Goal: Task Accomplishment & Management: Use online tool/utility

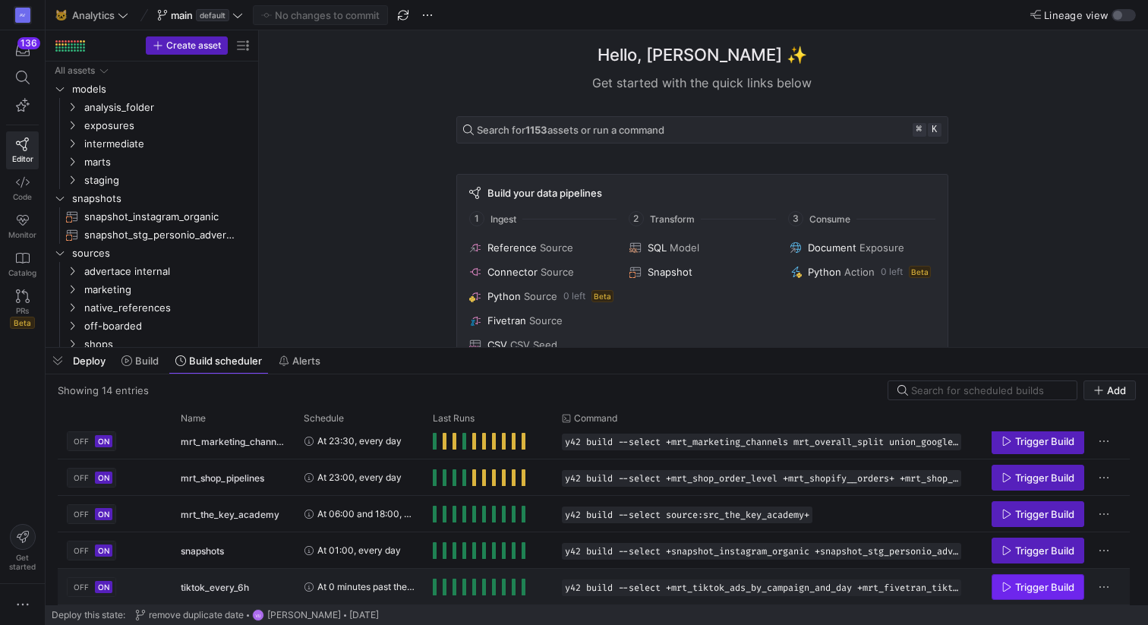
click at [1031, 587] on span "Trigger Build" at bounding box center [1044, 587] width 59 height 12
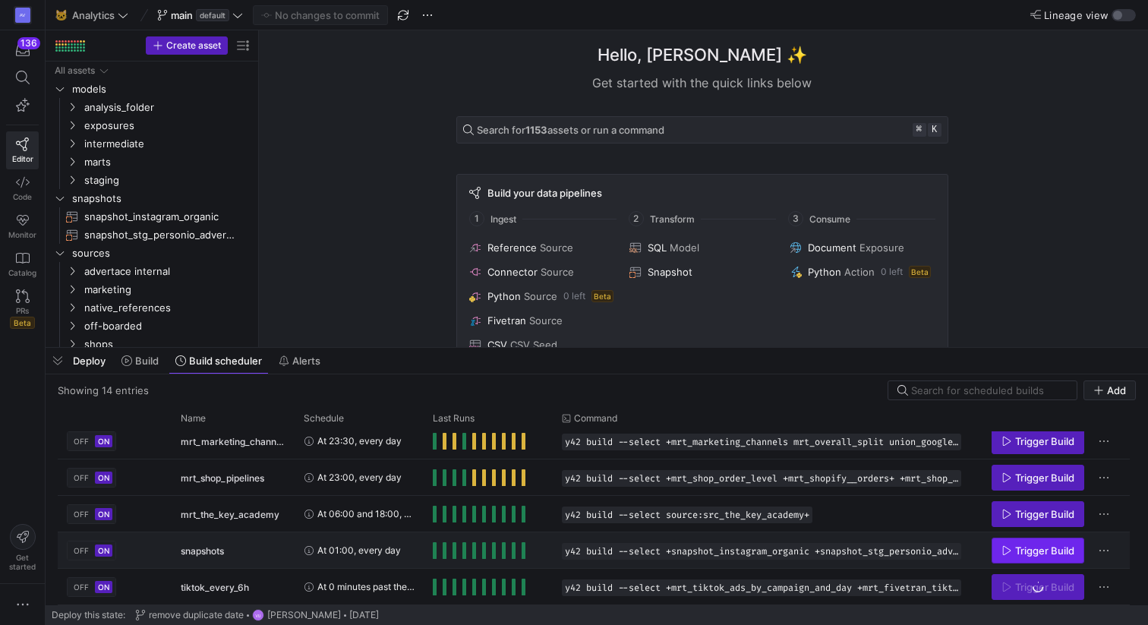
click at [1013, 552] on span "Trigger Build" at bounding box center [1037, 550] width 73 height 12
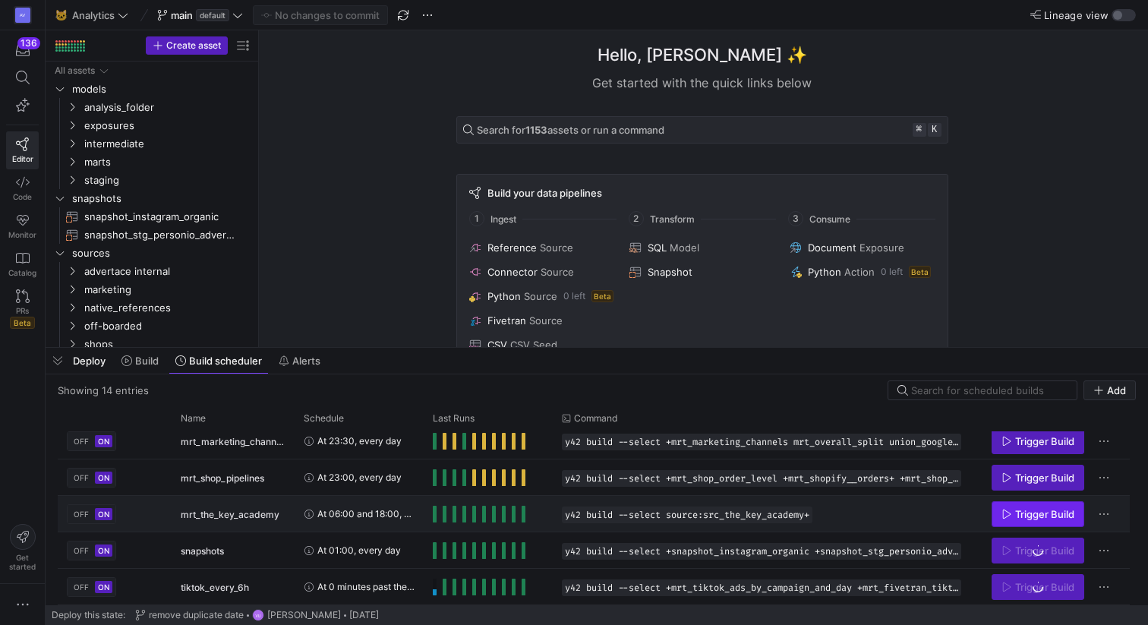
click at [1010, 514] on icon "Press SPACE to select this row." at bounding box center [1006, 514] width 11 height 11
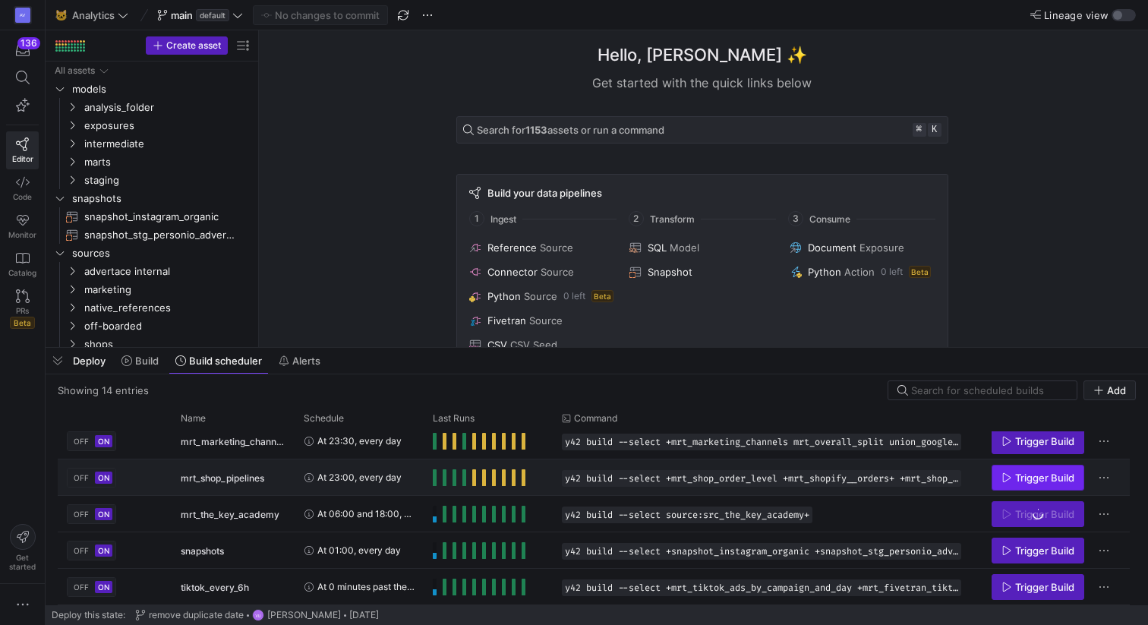
click at [1001, 482] on icon "Press SPACE to select this row." at bounding box center [1006, 477] width 11 height 11
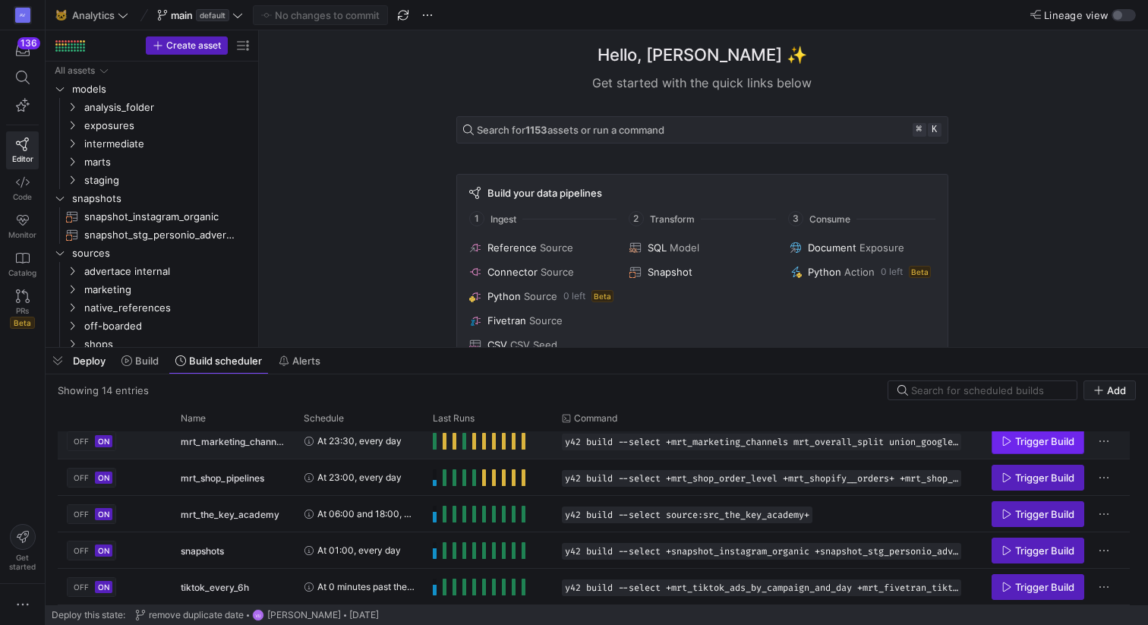
click at [1004, 444] on icon "Press SPACE to select this row." at bounding box center [1007, 440] width 8 height 9
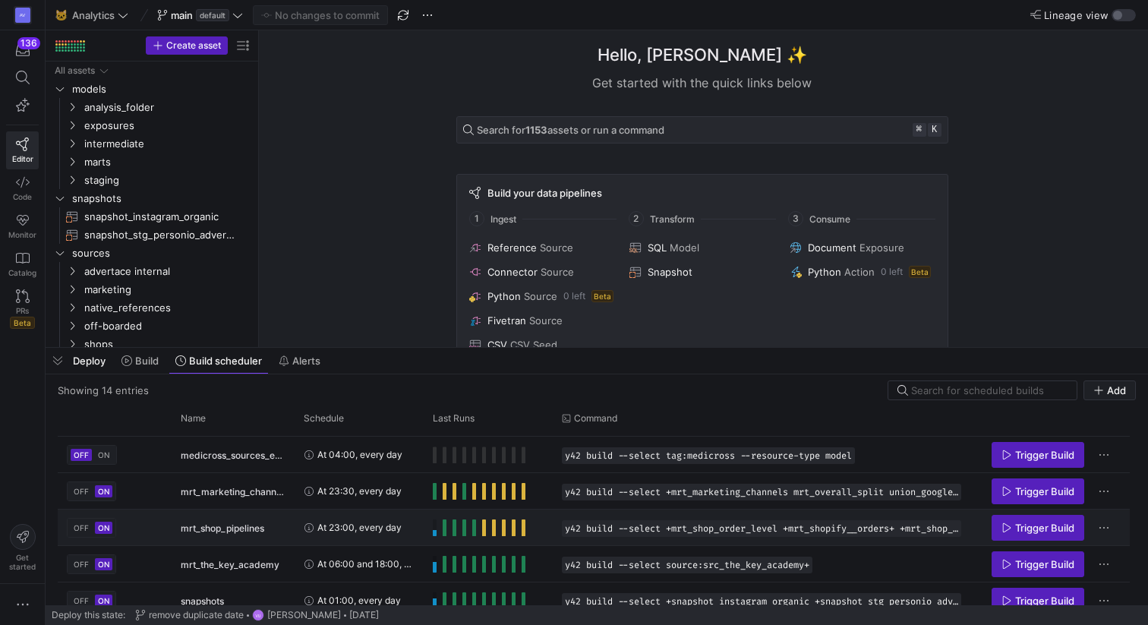
scroll to position [270, 0]
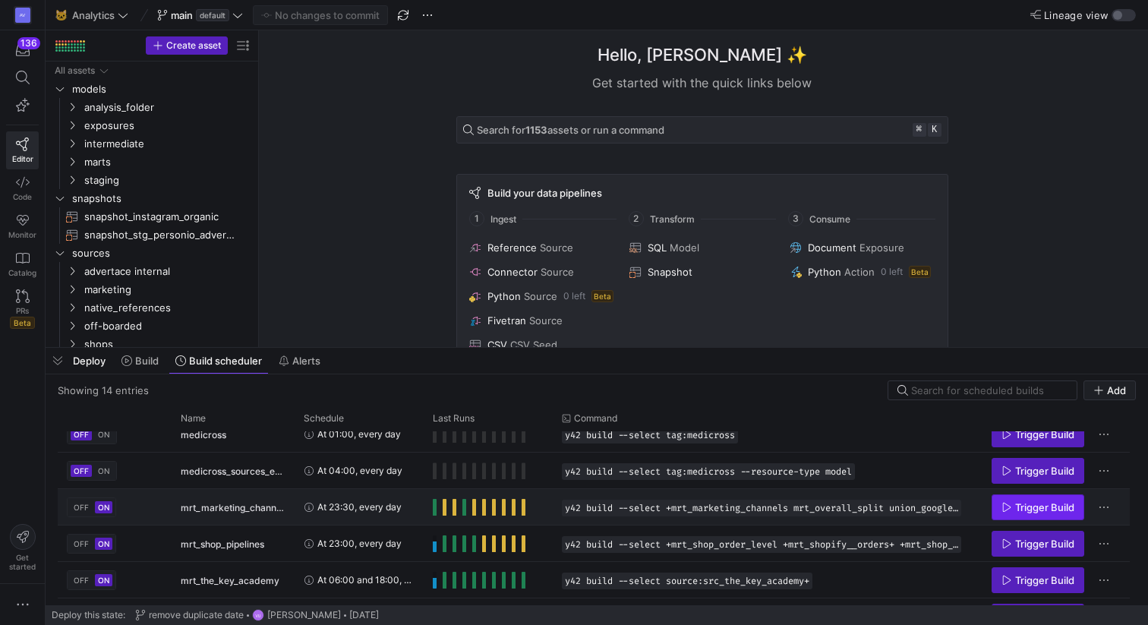
click at [1015, 506] on span "Trigger Build" at bounding box center [1044, 507] width 59 height 12
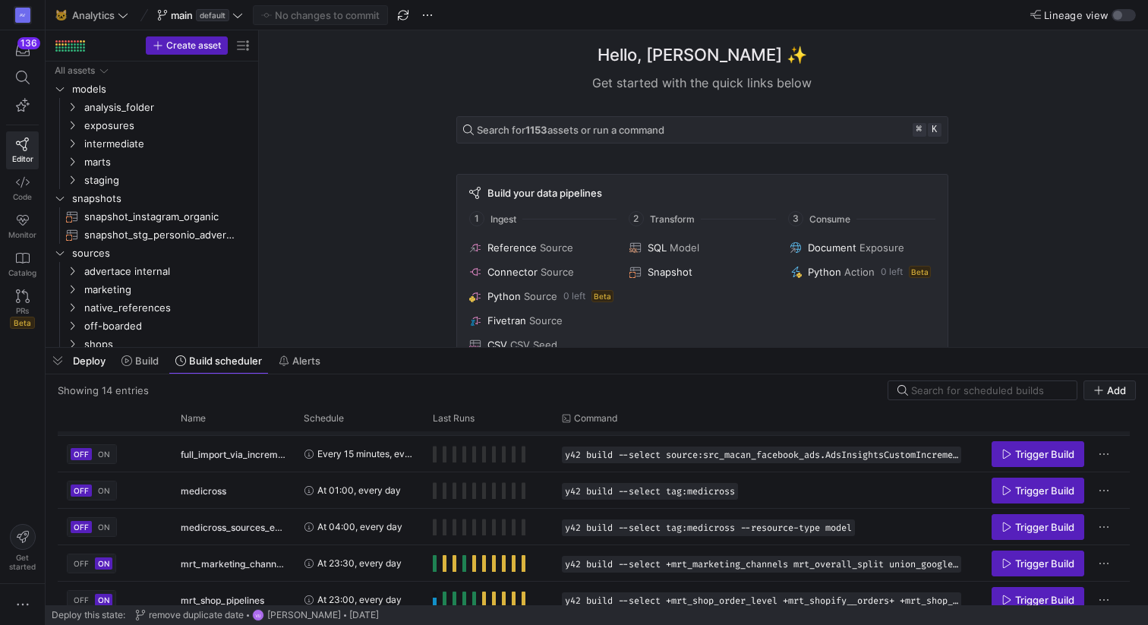
scroll to position [149, 0]
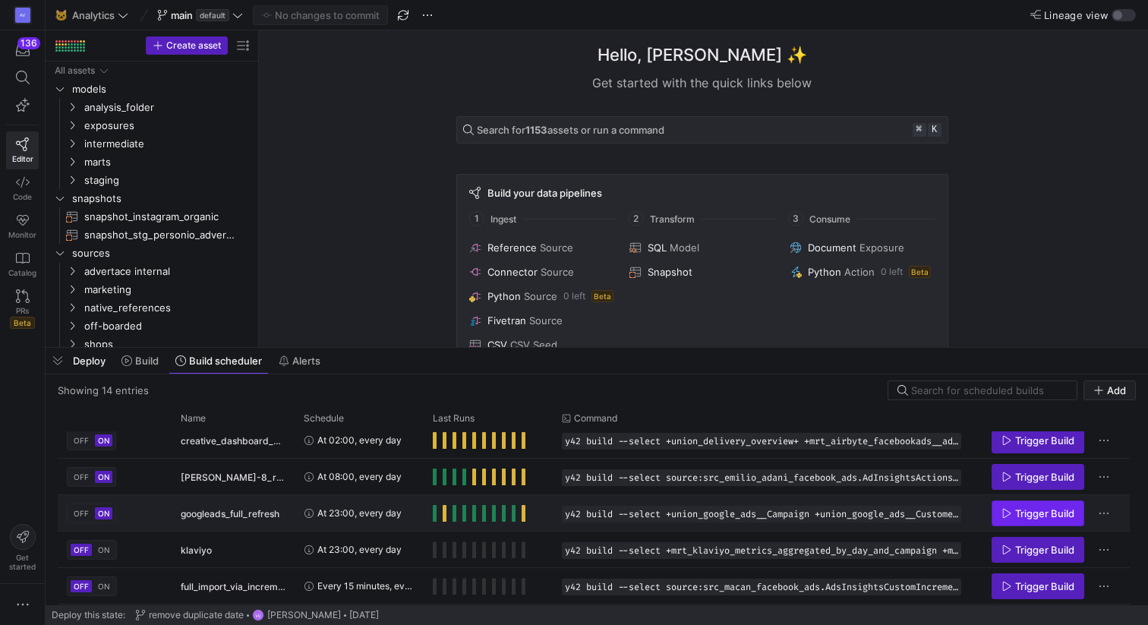
click at [1002, 517] on icon "Press SPACE to select this row." at bounding box center [1006, 513] width 11 height 11
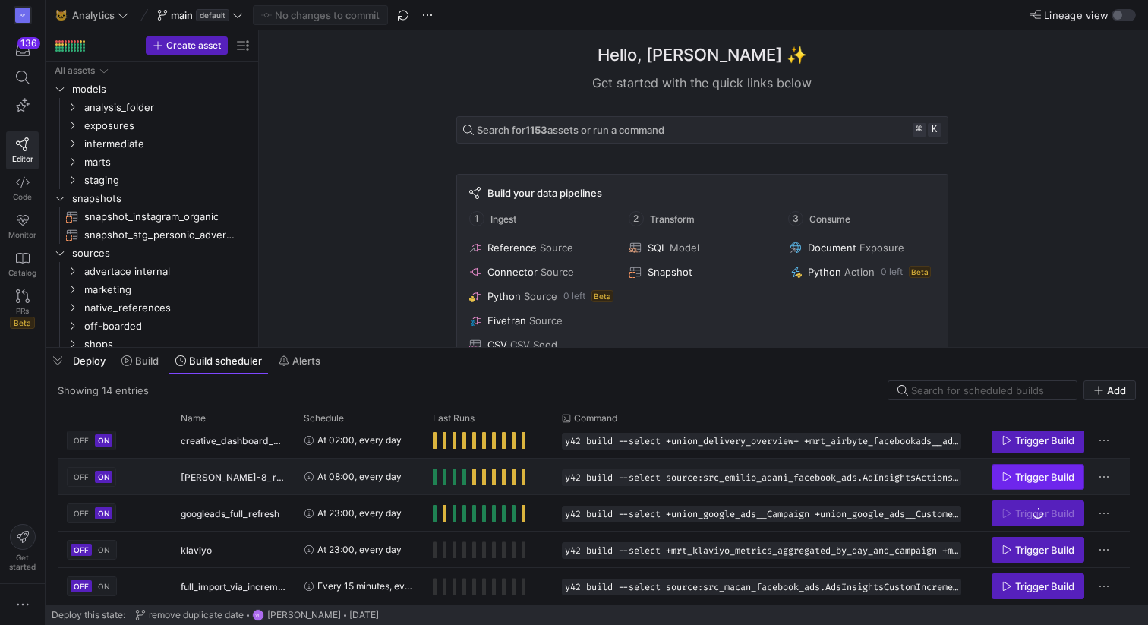
click at [1006, 468] on span "Press SPACE to select this row." at bounding box center [1037, 477] width 91 height 24
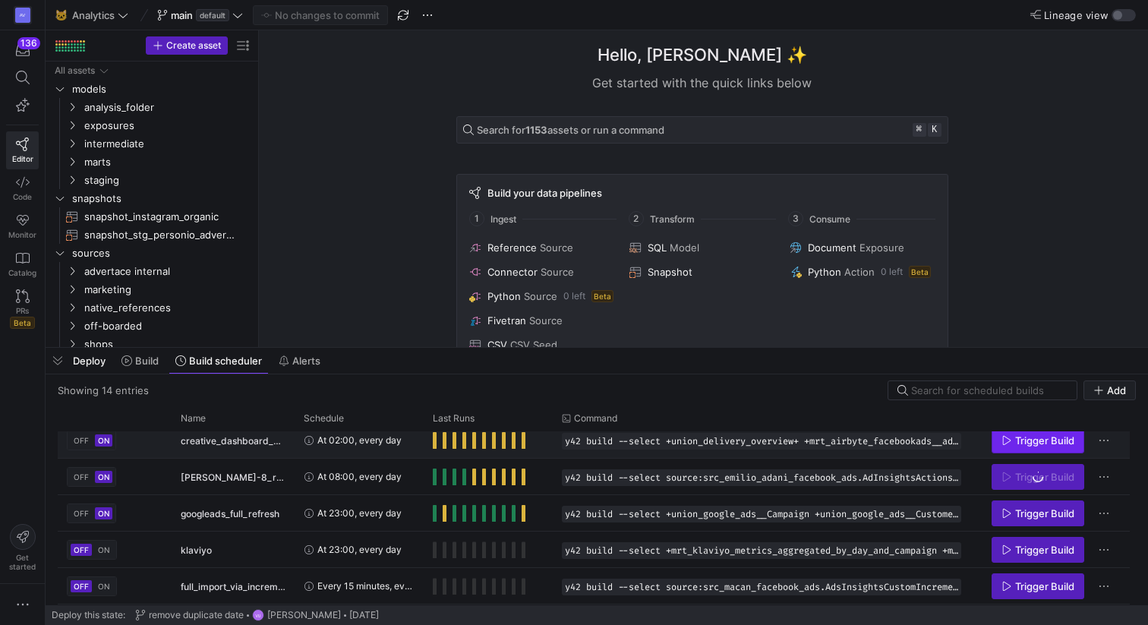
click at [1000, 443] on span "Press SPACE to select this row." at bounding box center [1037, 440] width 91 height 24
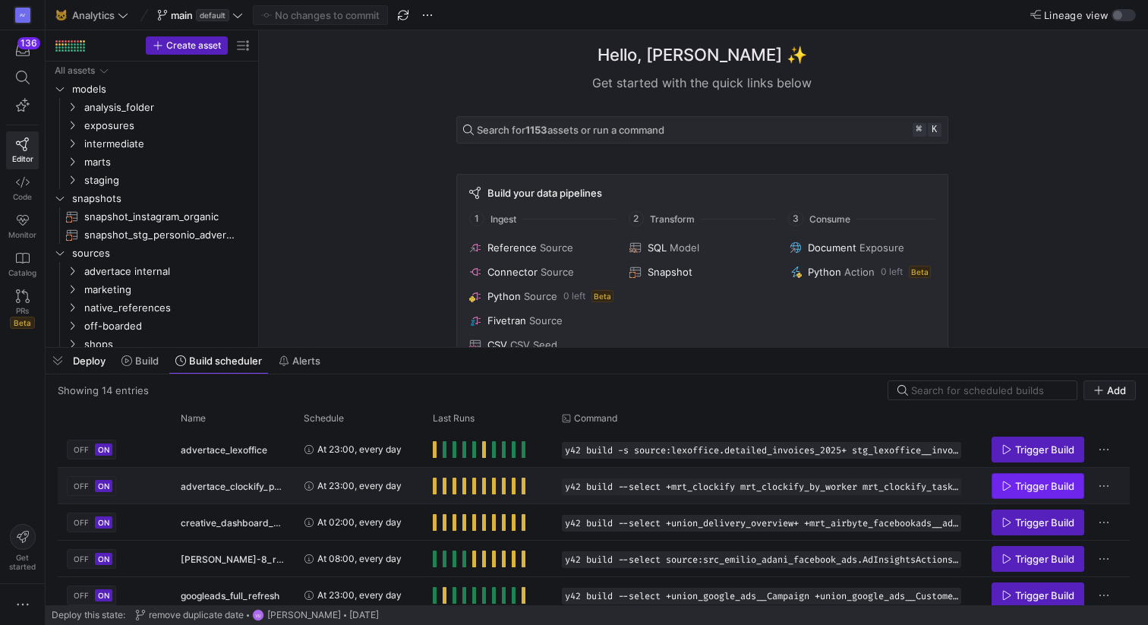
click at [1019, 488] on span "Trigger Build" at bounding box center [1044, 486] width 59 height 12
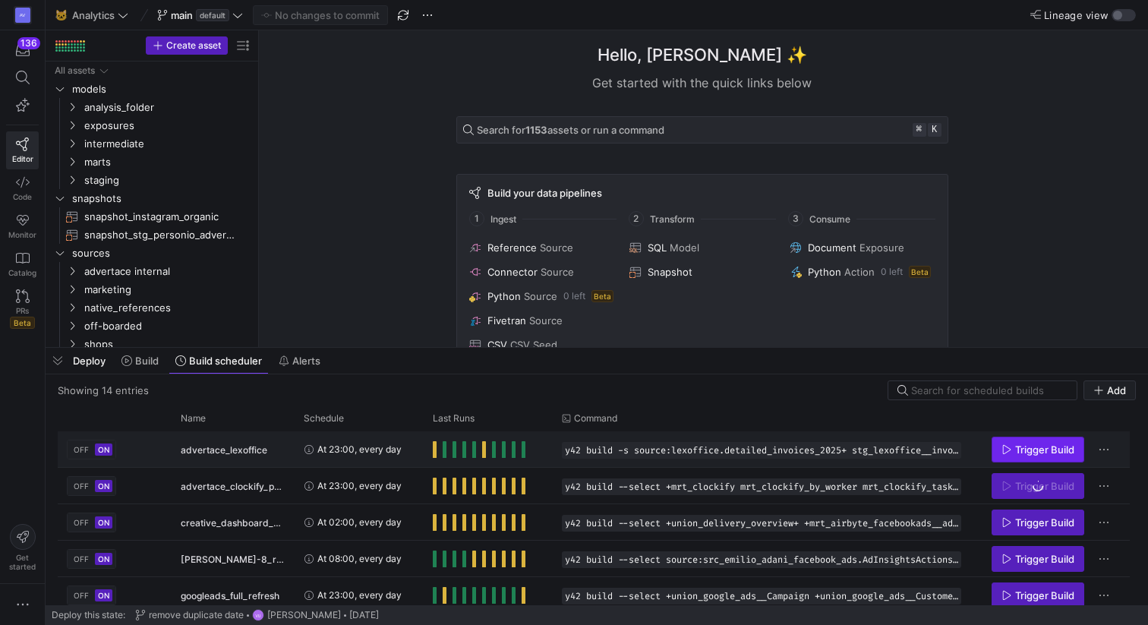
click at [1003, 449] on icon "Press SPACE to select this row." at bounding box center [1006, 449] width 11 height 11
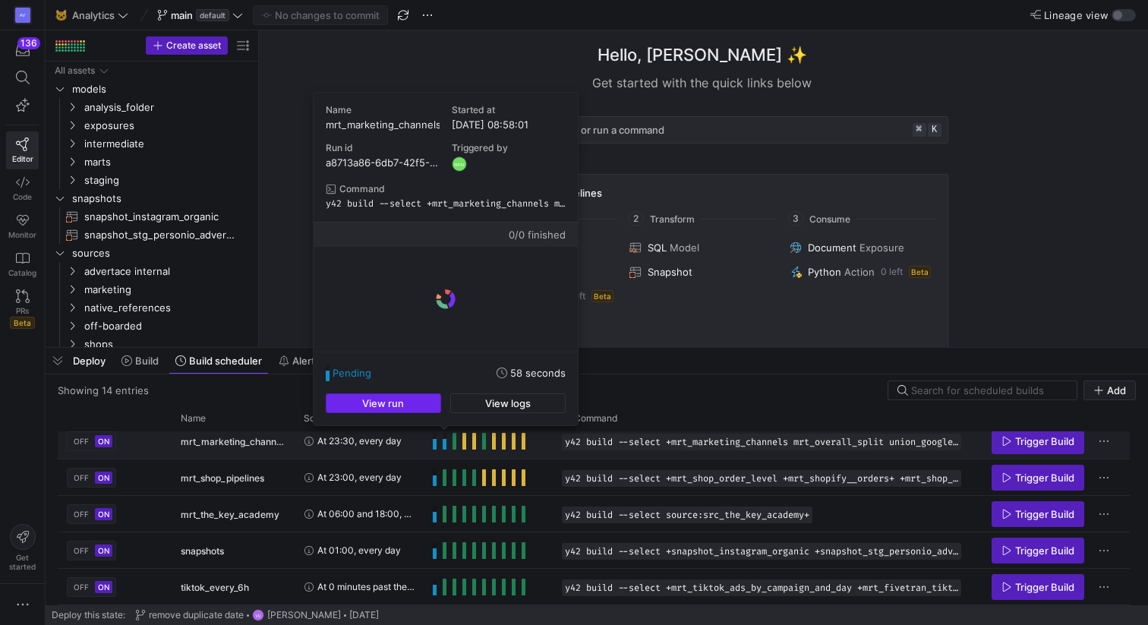
click at [429, 402] on span "button" at bounding box center [383, 403] width 114 height 18
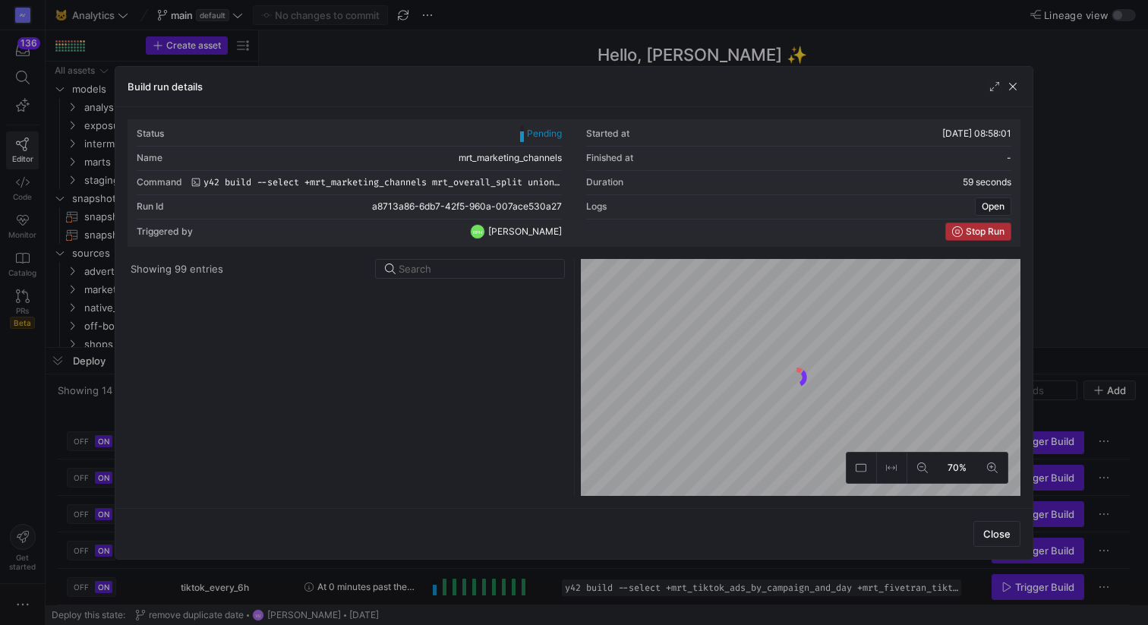
click at [981, 234] on span "Stop Run" at bounding box center [984, 231] width 39 height 11
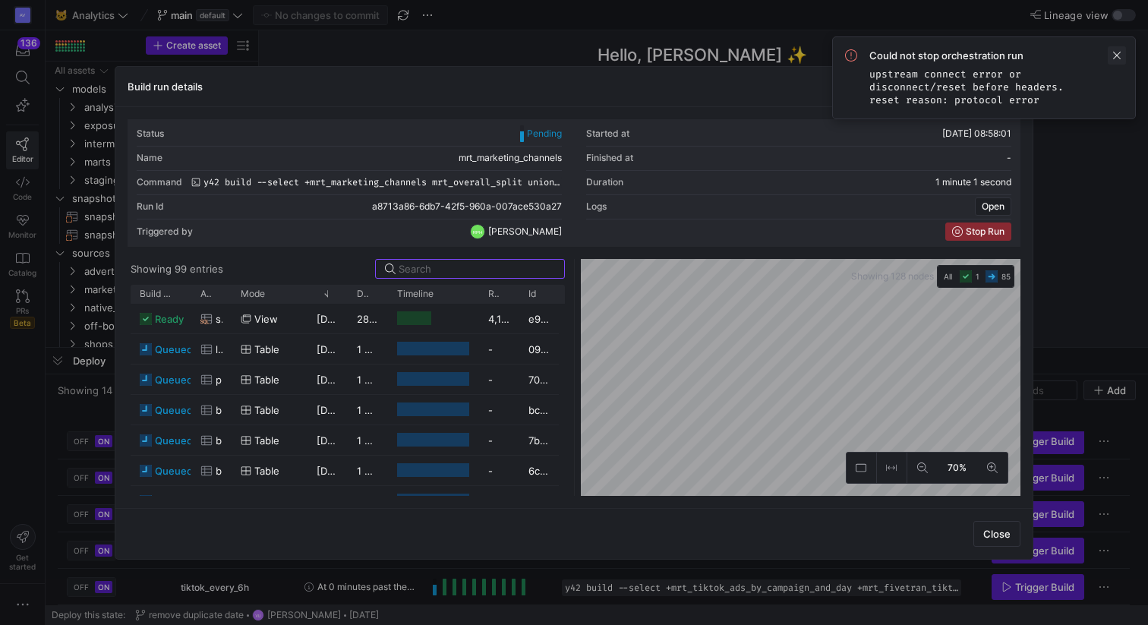
click at [1117, 54] on span at bounding box center [1116, 55] width 18 height 18
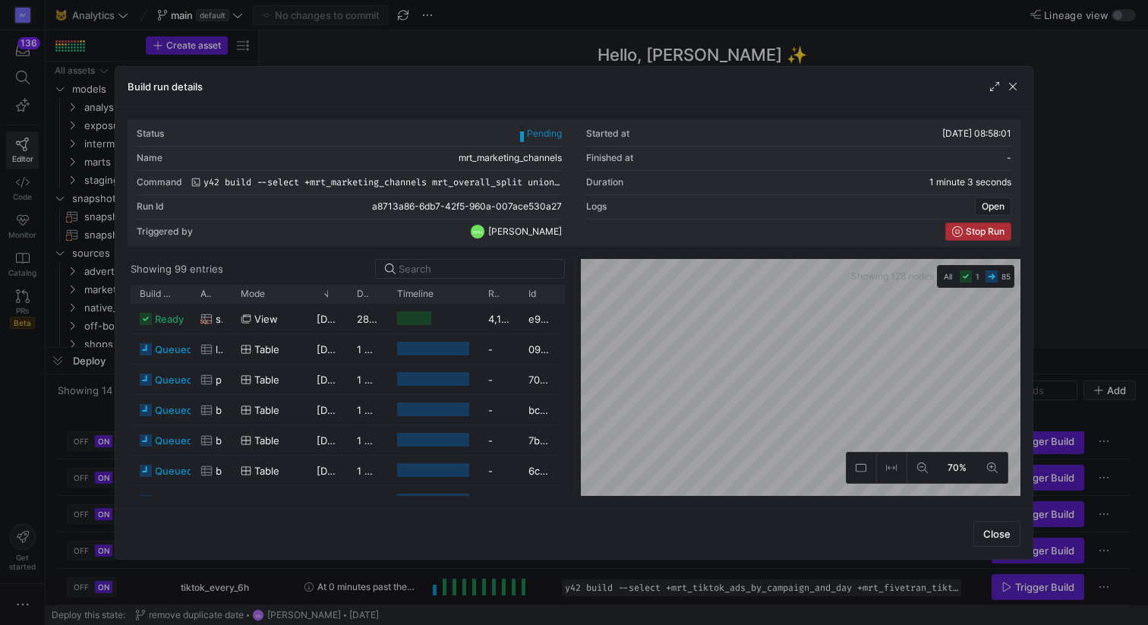
click at [959, 233] on icon "button" at bounding box center [957, 231] width 11 height 11
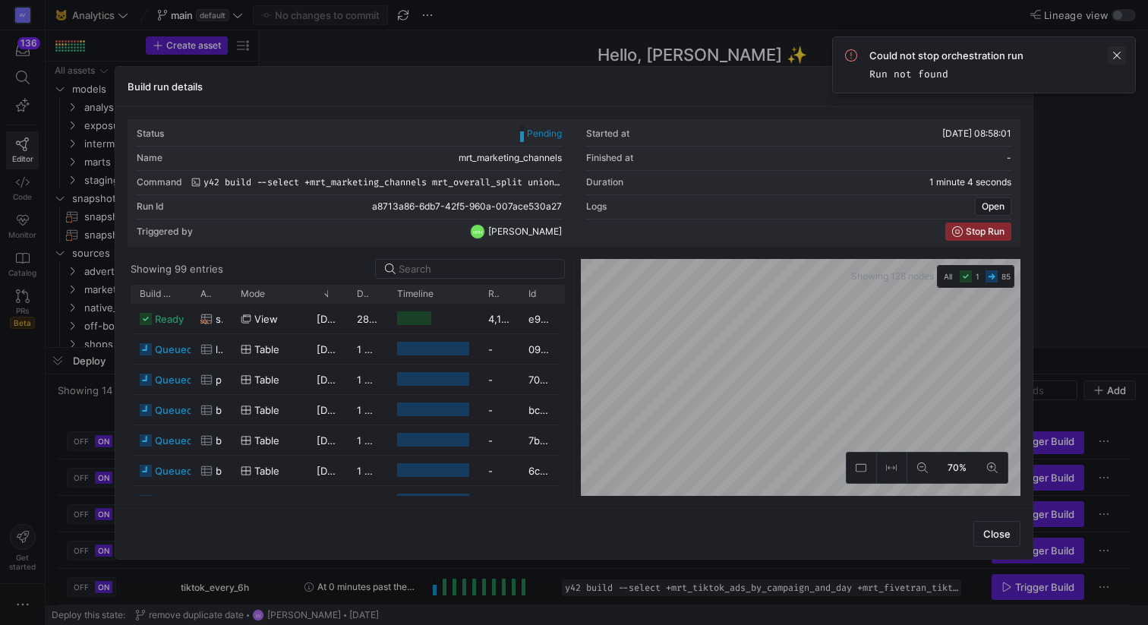
click at [1113, 51] on span at bounding box center [1116, 55] width 18 height 18
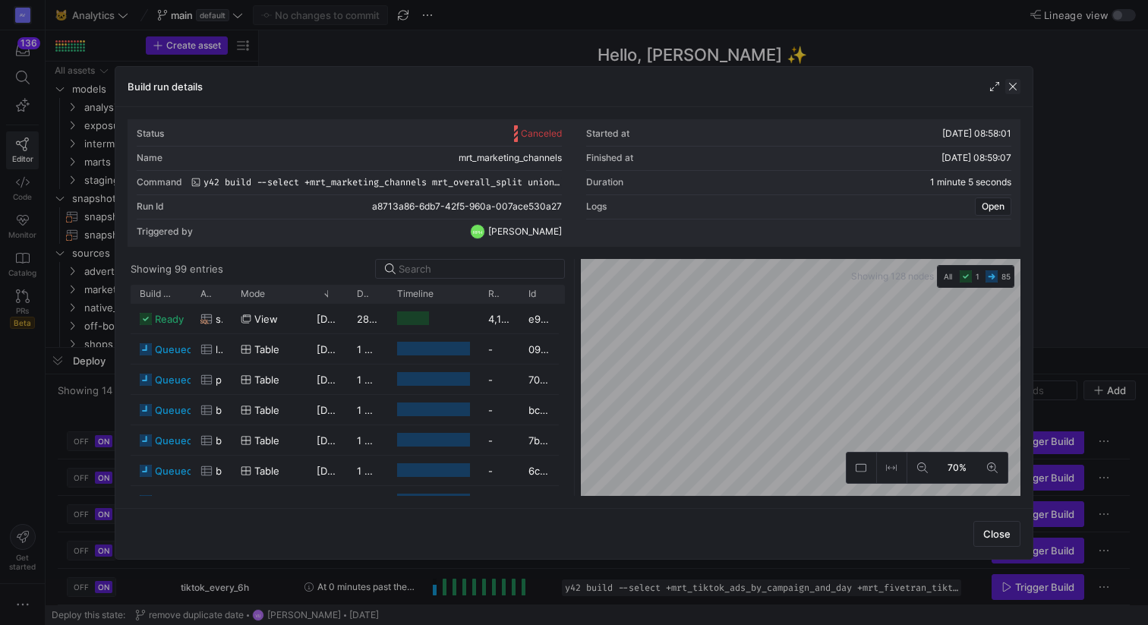
click at [1014, 83] on span "button" at bounding box center [1012, 86] width 15 height 15
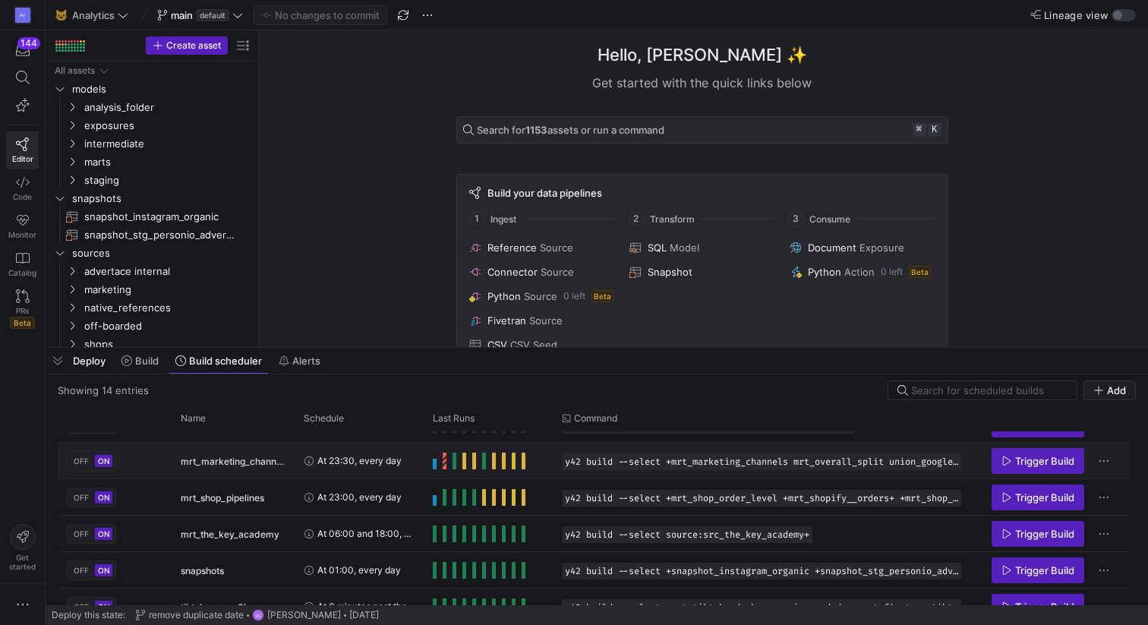
scroll to position [336, 0]
